Goal: Check status

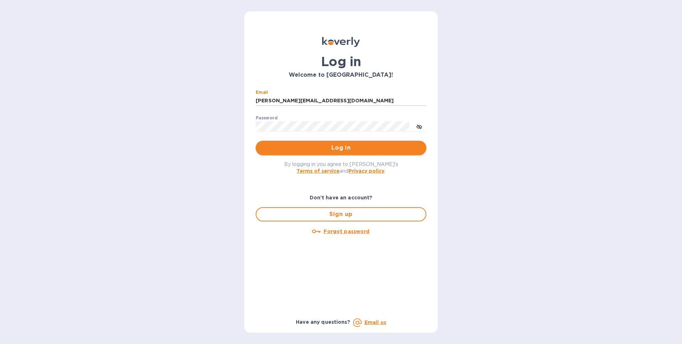
click at [356, 150] on span "Log in" at bounding box center [341, 148] width 159 height 9
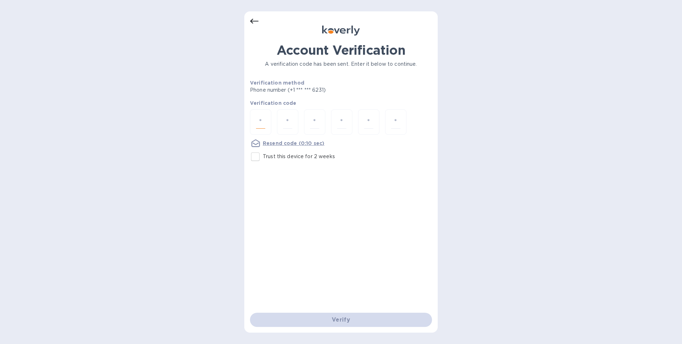
click at [263, 123] on input "number" at bounding box center [260, 122] width 9 height 13
type input "7"
type input "9"
type input "4"
type input "6"
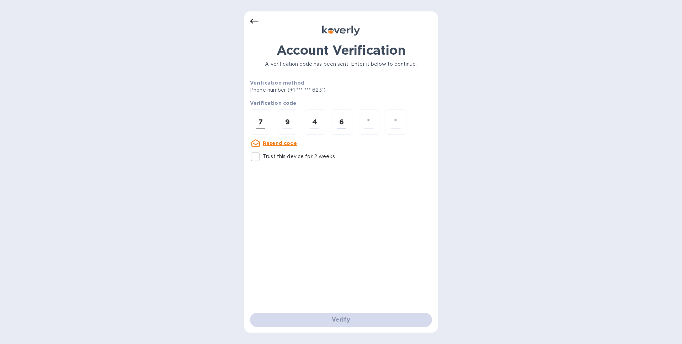
type input "8"
type input "1"
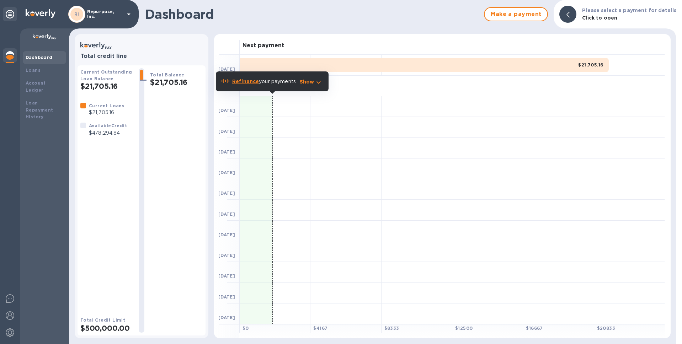
click at [106, 134] on p "$478,294.84" at bounding box center [108, 133] width 38 height 7
copy p "478,294.84"
